Goal: Task Accomplishment & Management: Use online tool/utility

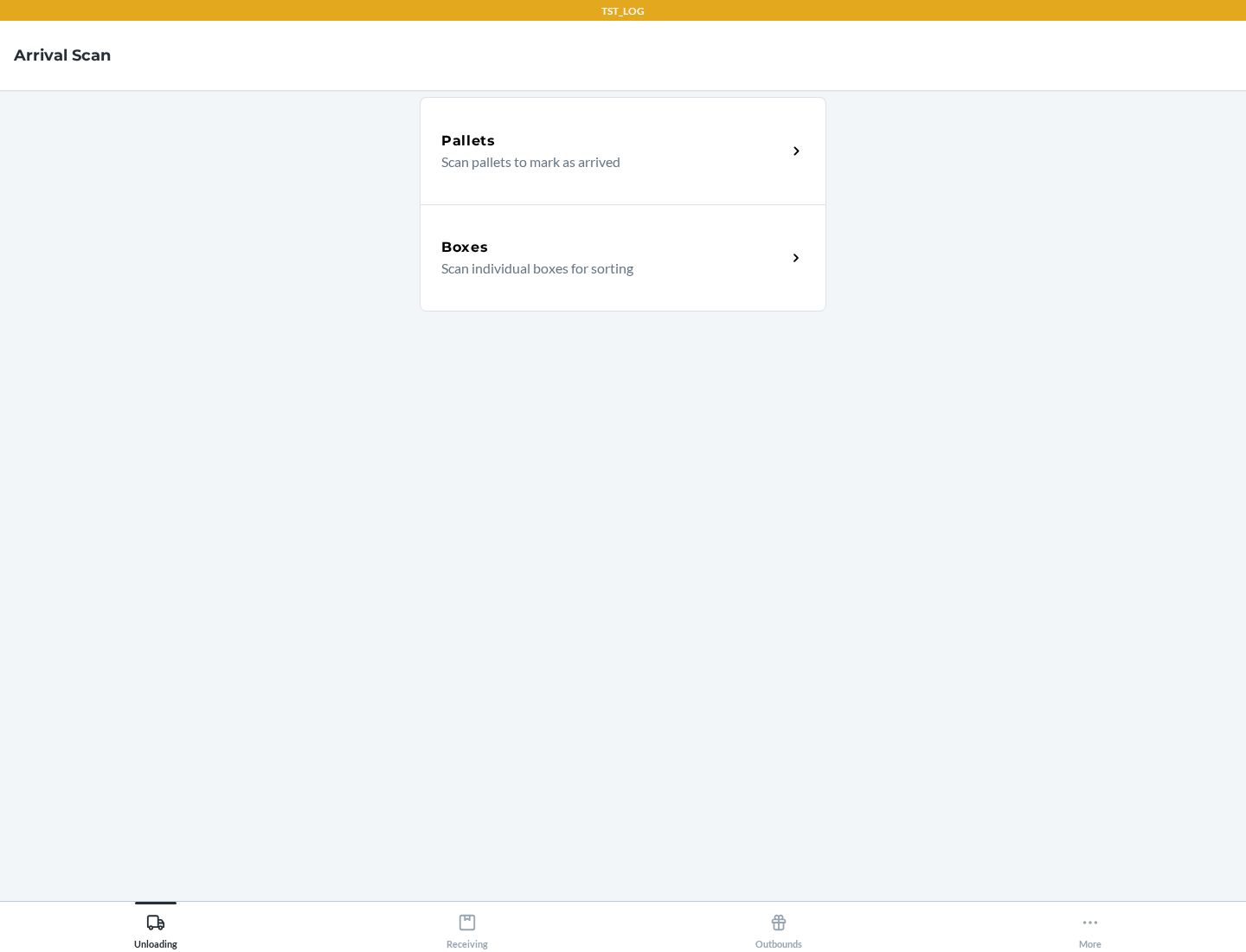
click at [613, 247] on div "Boxes" at bounding box center [614, 248] width 345 height 21
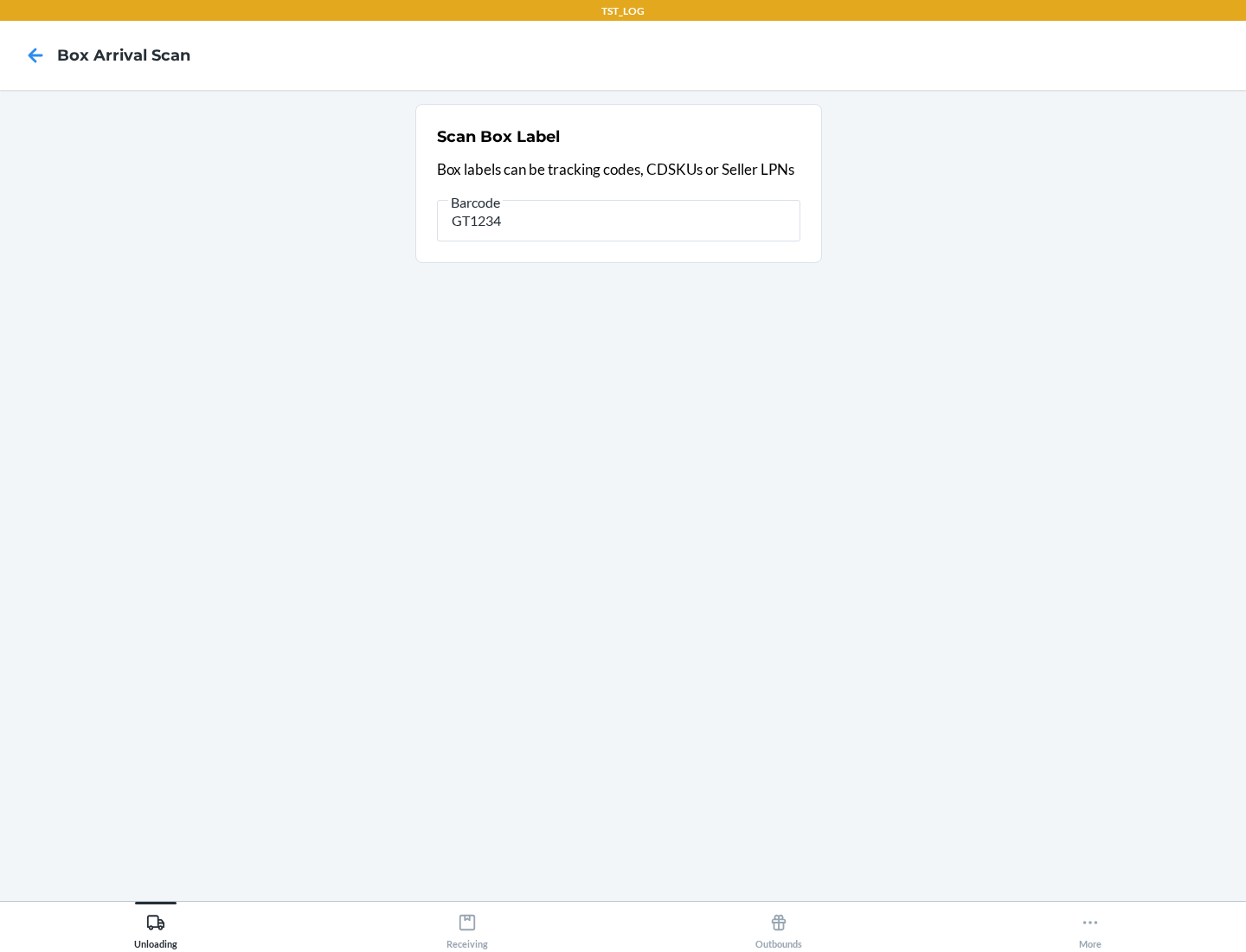
type input "GT1234"
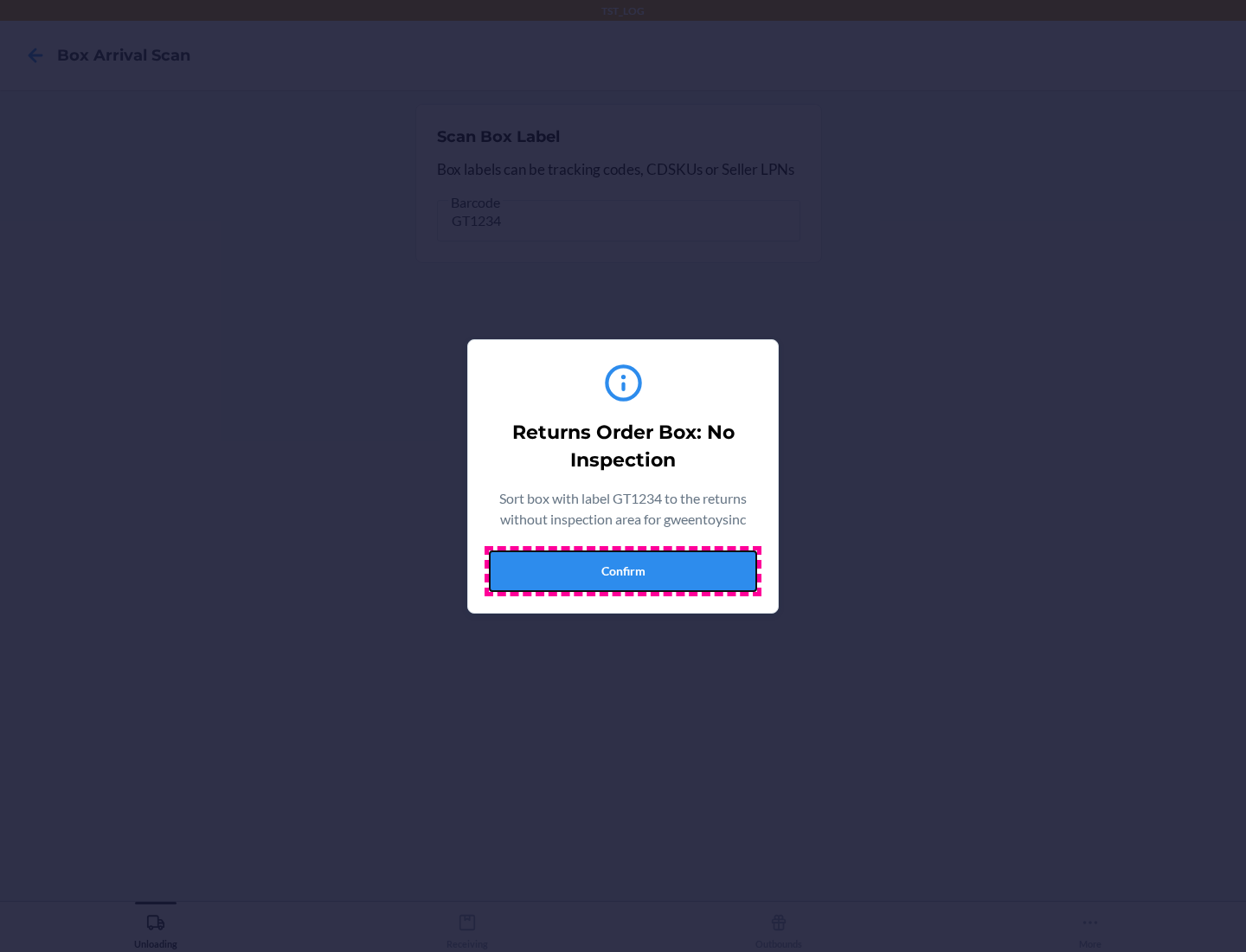
click at [623, 570] on button "Confirm" at bounding box center [623, 570] width 268 height 41
